Goal: Use online tool/utility: Utilize a website feature to perform a specific function

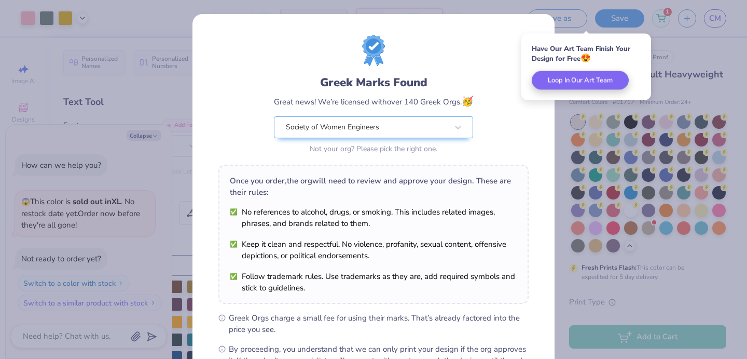
scroll to position [127, 0]
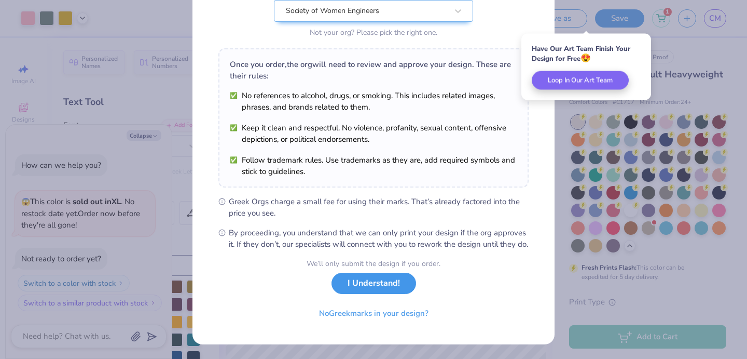
click at [362, 283] on button "I Understand!" at bounding box center [374, 283] width 85 height 21
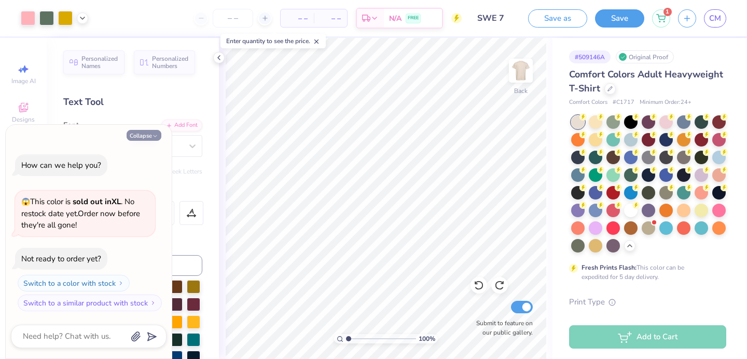
click at [141, 130] on button "Collapse" at bounding box center [144, 135] width 35 height 11
type textarea "x"
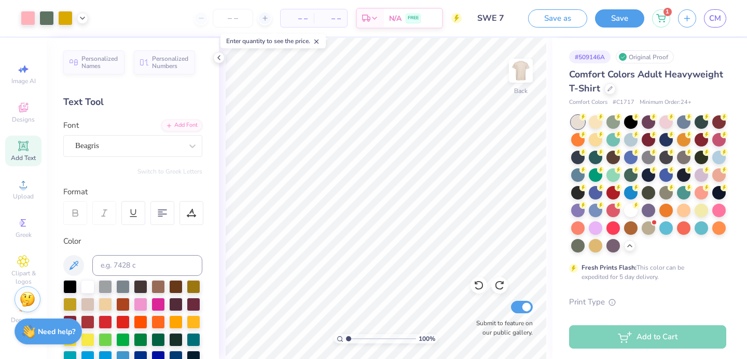
click at [220, 63] on div "100 % Back Submit to feature on our public gallery." at bounding box center [386, 198] width 334 height 321
click at [220, 60] on icon at bounding box center [219, 57] width 8 height 8
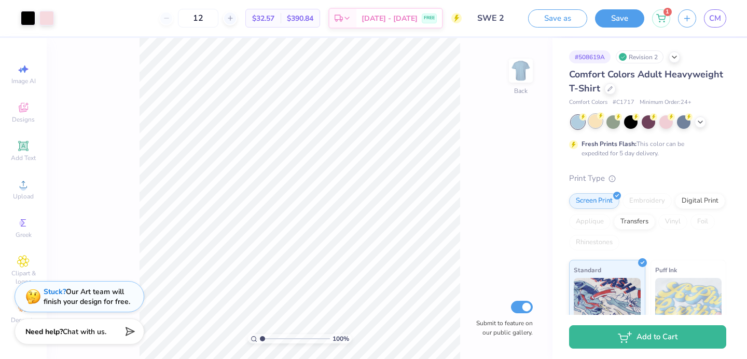
click at [596, 122] on div at bounding box center [595, 120] width 13 height 13
click at [699, 122] on icon at bounding box center [701, 121] width 8 height 8
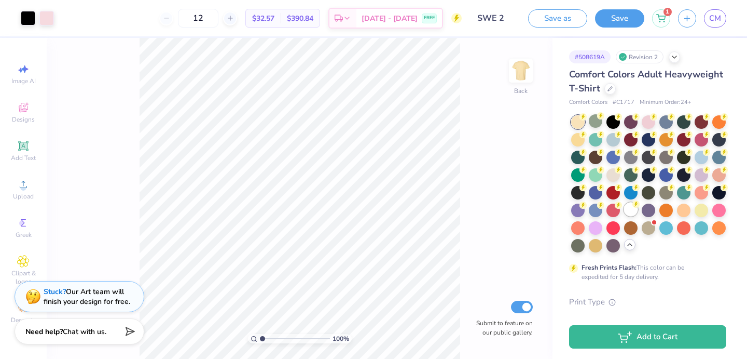
click at [629, 210] on div at bounding box center [630, 208] width 13 height 13
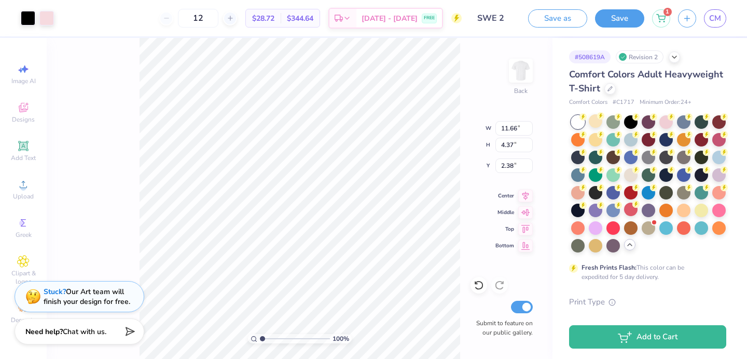
type input "11.66"
type input "4.37"
type input "3.00"
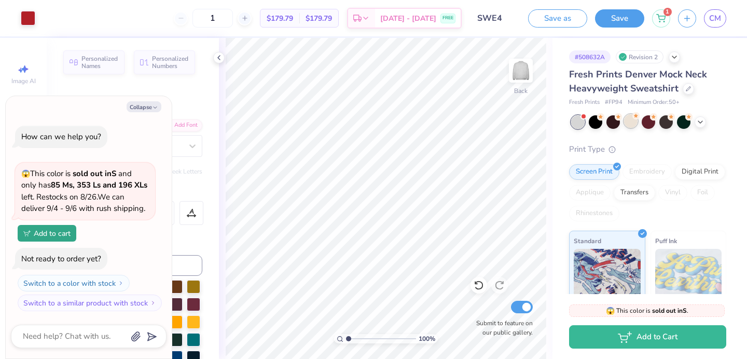
click at [631, 124] on div at bounding box center [630, 120] width 13 height 13
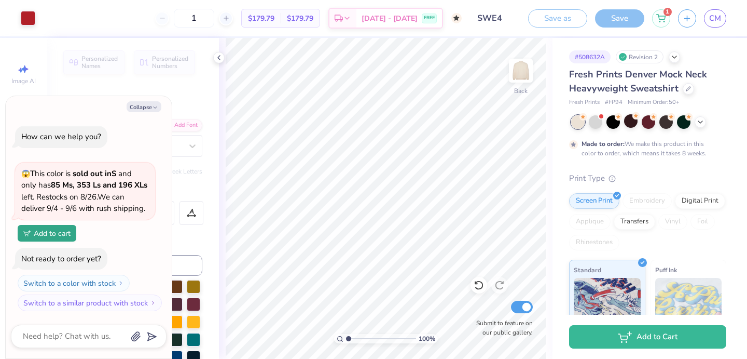
scroll to position [37, 0]
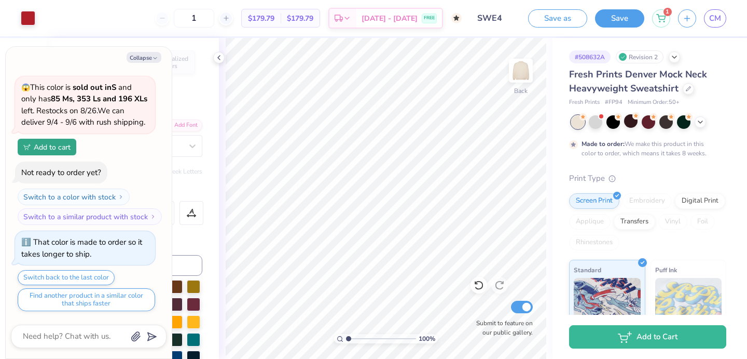
type textarea "x"
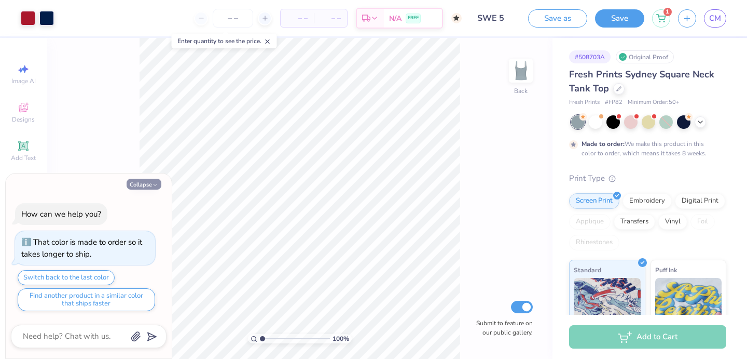
click at [149, 182] on button "Collapse" at bounding box center [144, 184] width 35 height 11
type textarea "x"
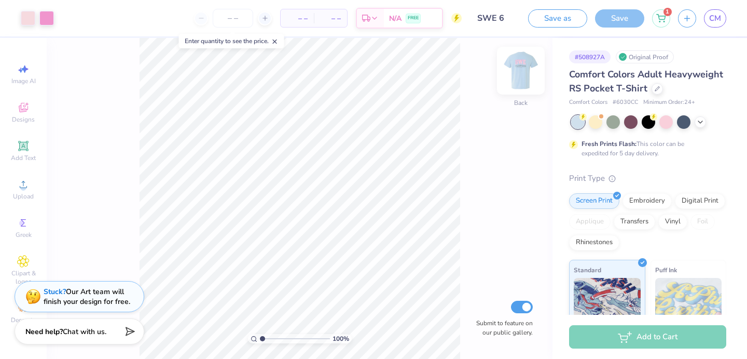
click at [521, 64] on img at bounding box center [521, 71] width 42 height 42
click at [520, 64] on img at bounding box center [521, 71] width 42 height 42
